Goal: Navigation & Orientation: Understand site structure

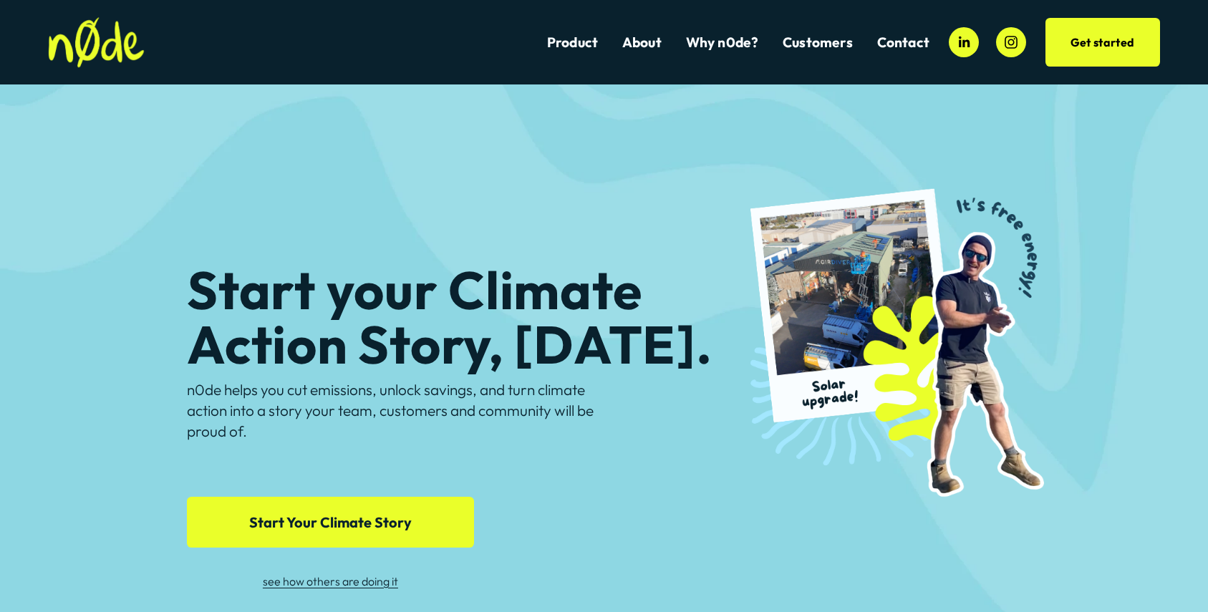
click at [652, 47] on link "About" at bounding box center [642, 42] width 39 height 19
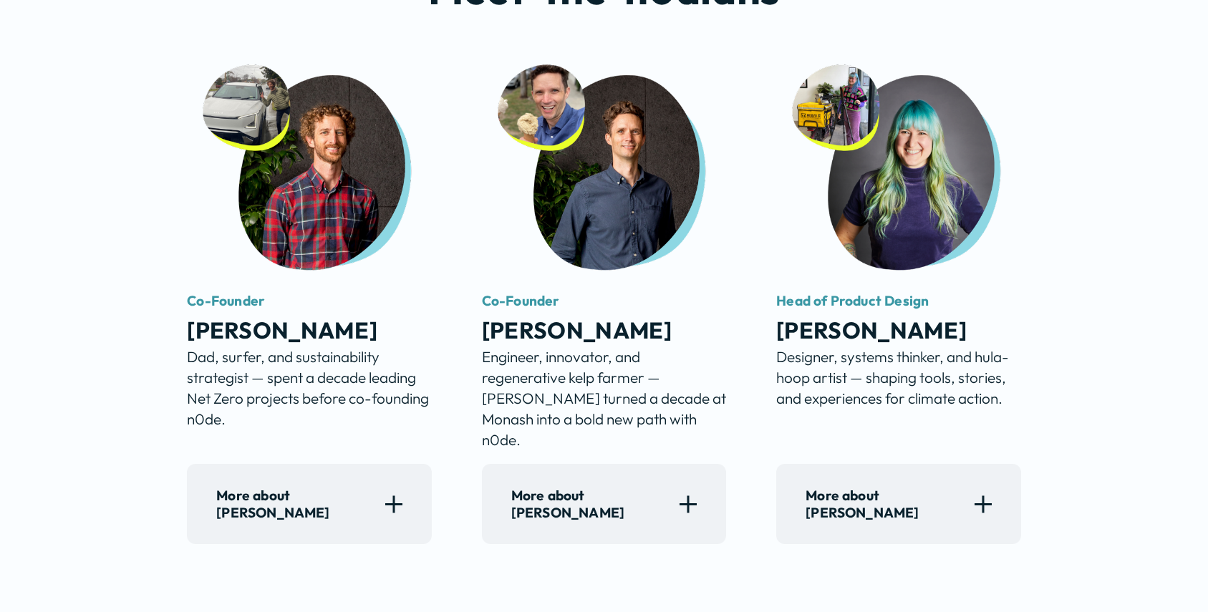
scroll to position [872, 0]
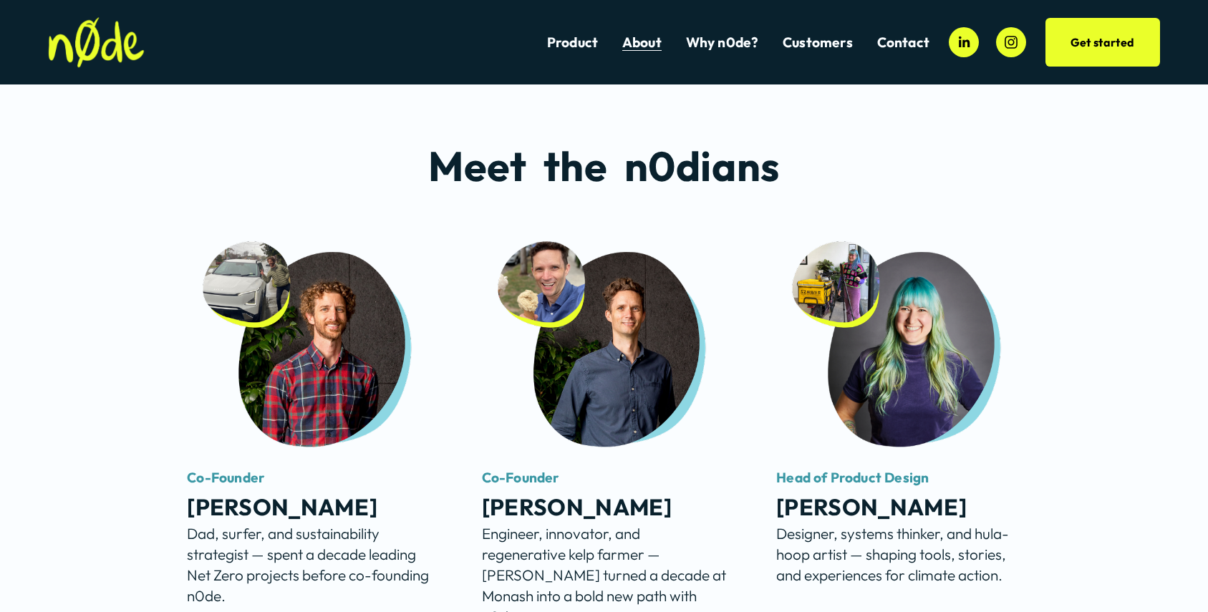
click at [893, 39] on link "Contact" at bounding box center [904, 42] width 52 height 19
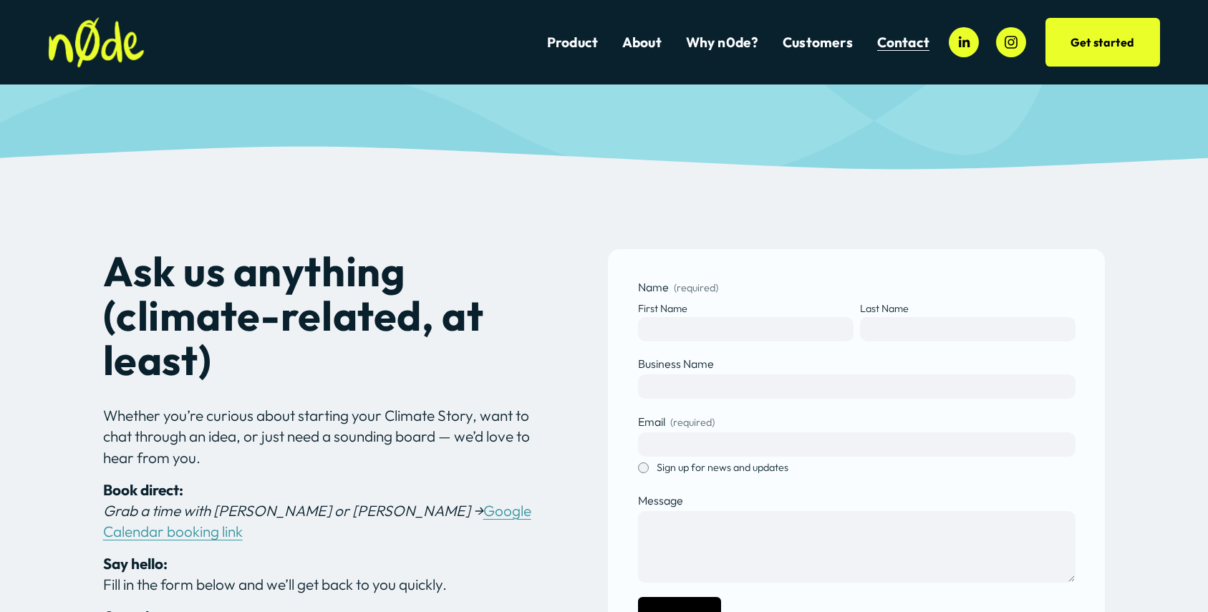
scroll to position [158, 0]
click at [580, 34] on link "Product" at bounding box center [572, 42] width 51 height 19
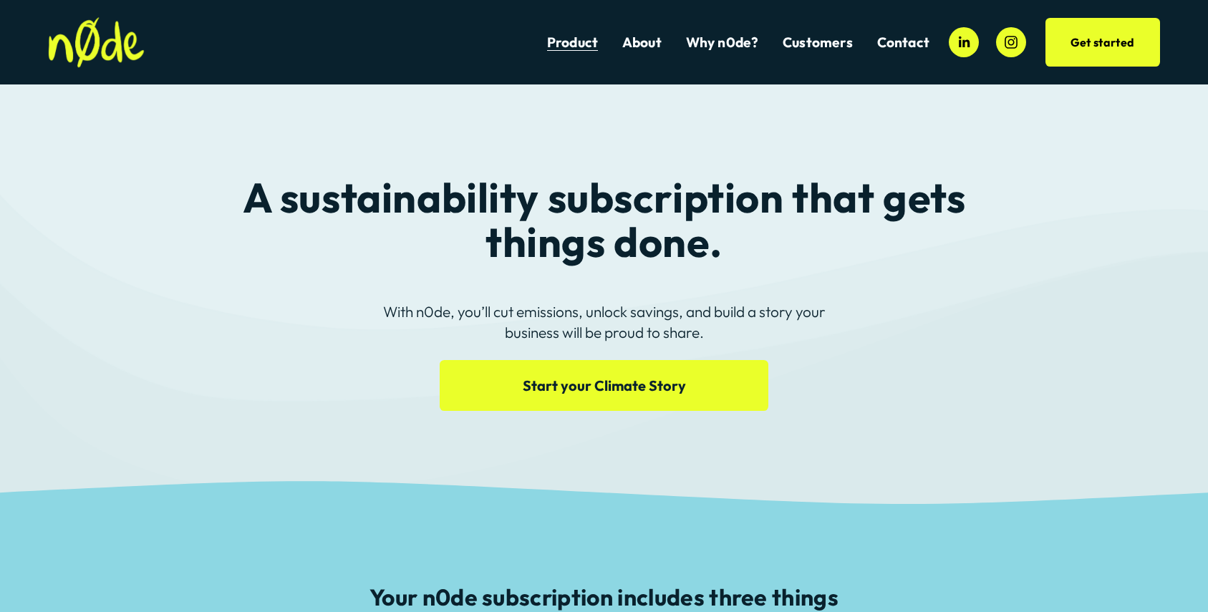
click at [655, 44] on link "About" at bounding box center [642, 42] width 39 height 19
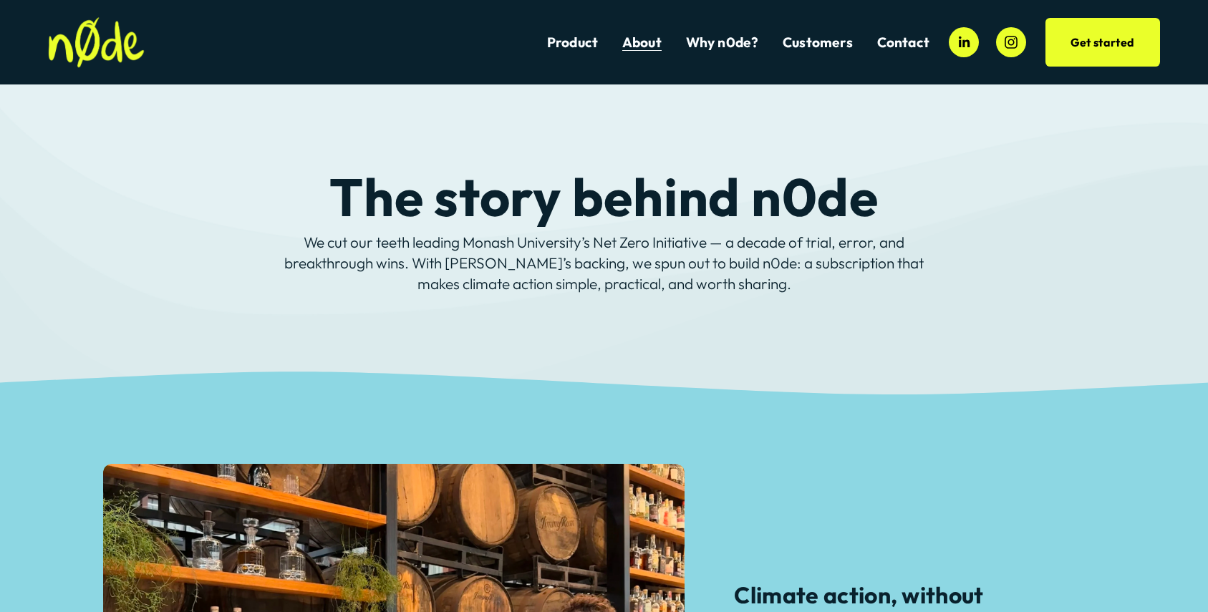
click at [730, 43] on link "Why n0de?" at bounding box center [722, 42] width 73 height 19
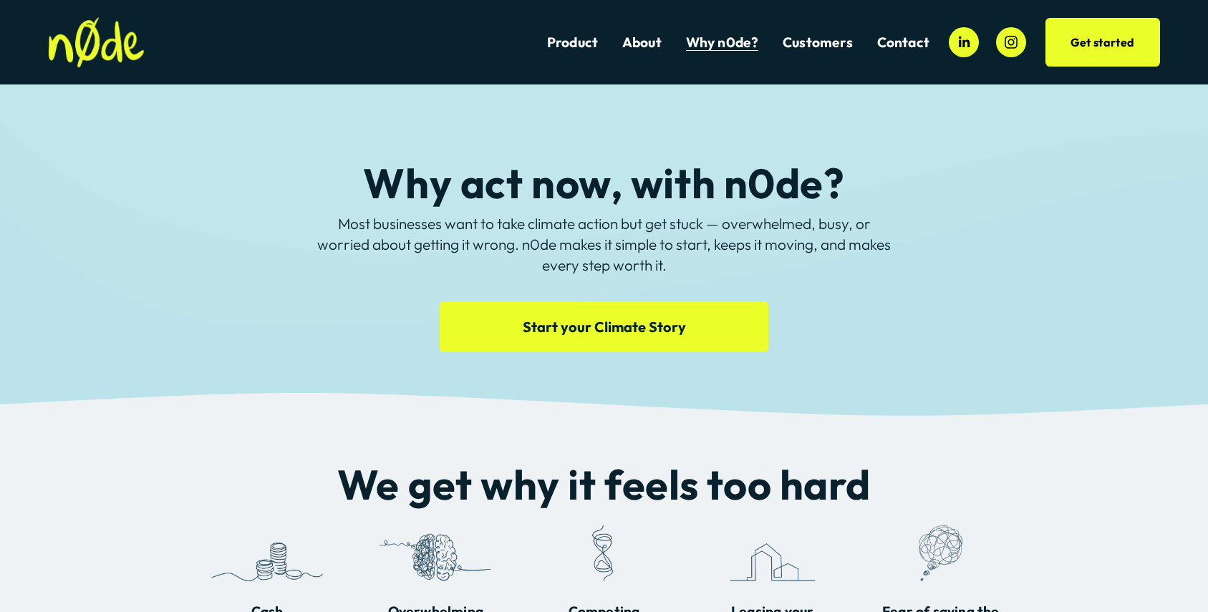
click at [920, 42] on link "Contact" at bounding box center [904, 42] width 52 height 19
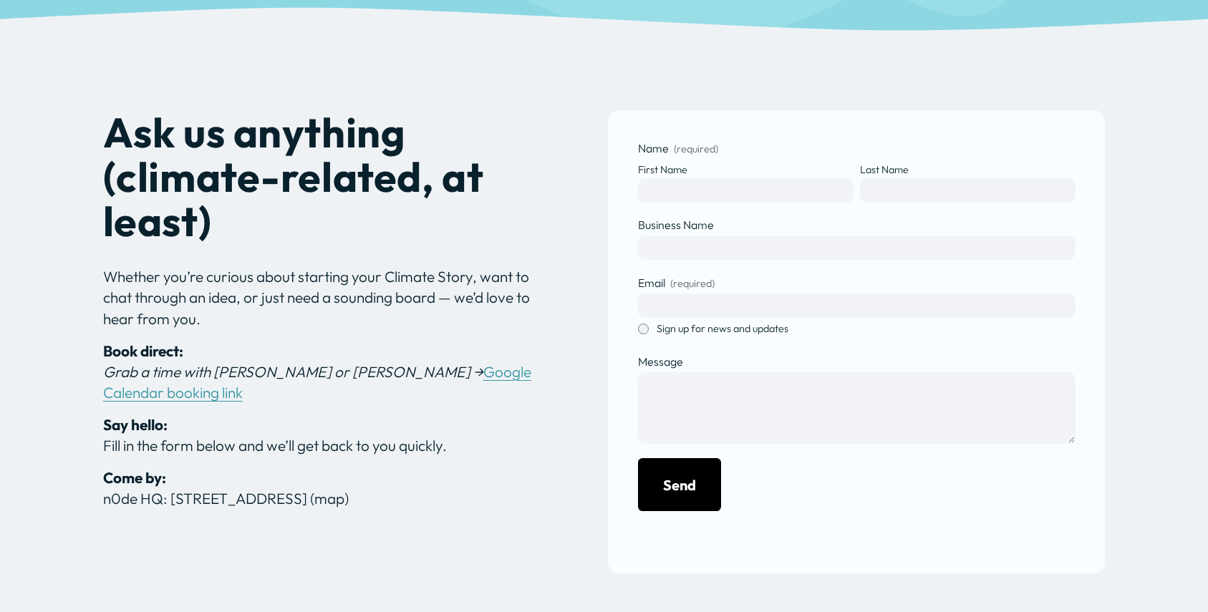
scroll to position [299, 0]
